Goal: Navigation & Orientation: Find specific page/section

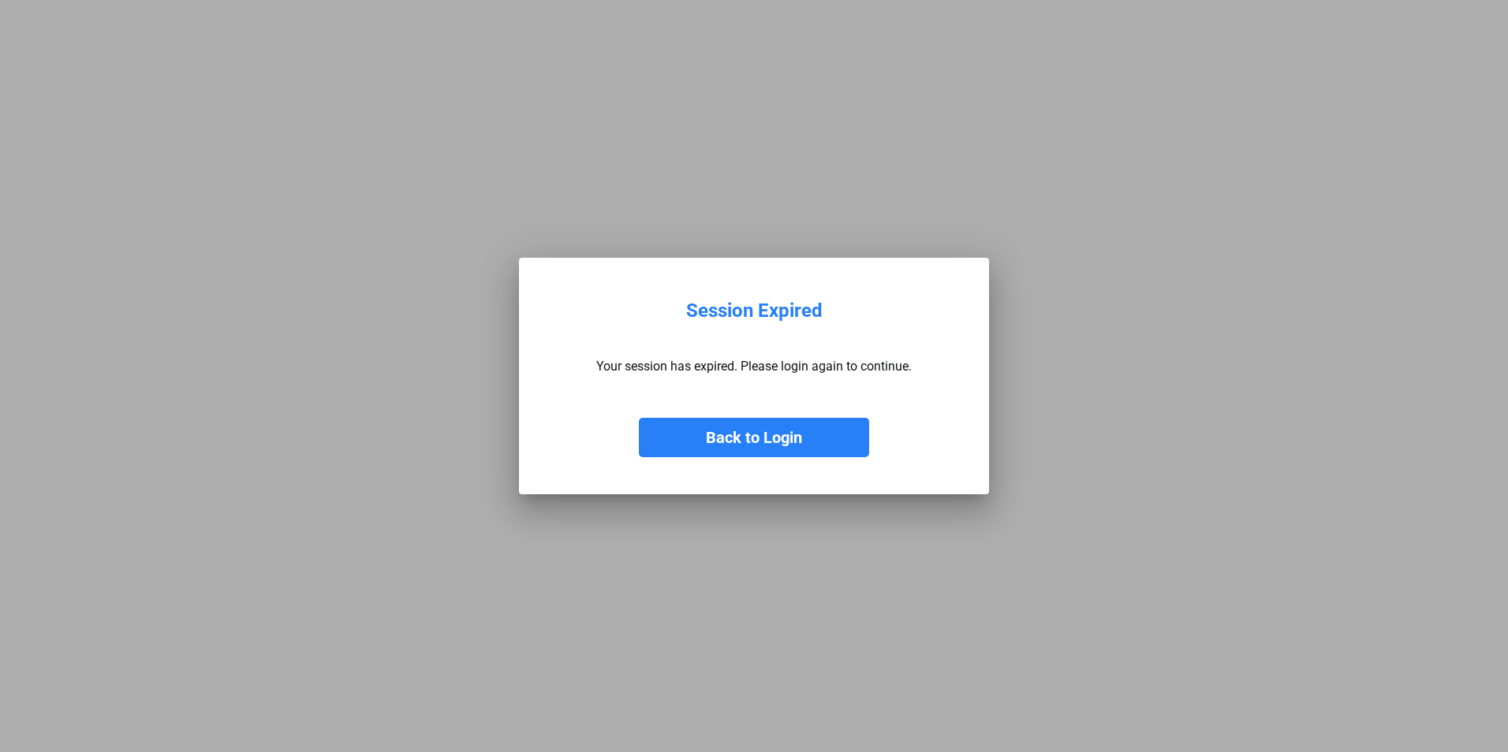
click at [782, 427] on button "Back to Login" at bounding box center [754, 437] width 230 height 39
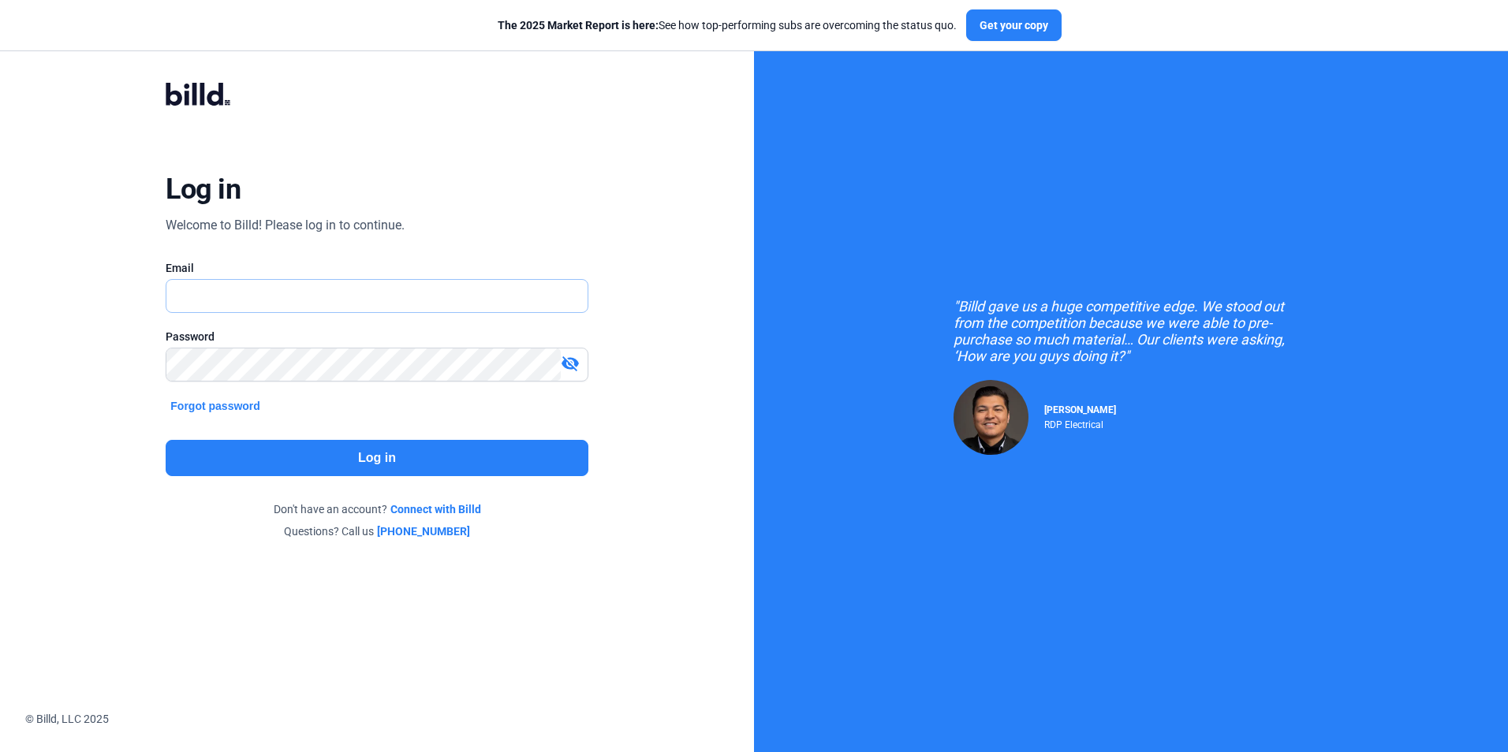
type input "[EMAIL_ADDRESS][DOMAIN_NAME]"
click at [375, 454] on button "Log in" at bounding box center [377, 458] width 422 height 36
